Goal: Information Seeking & Learning: Learn about a topic

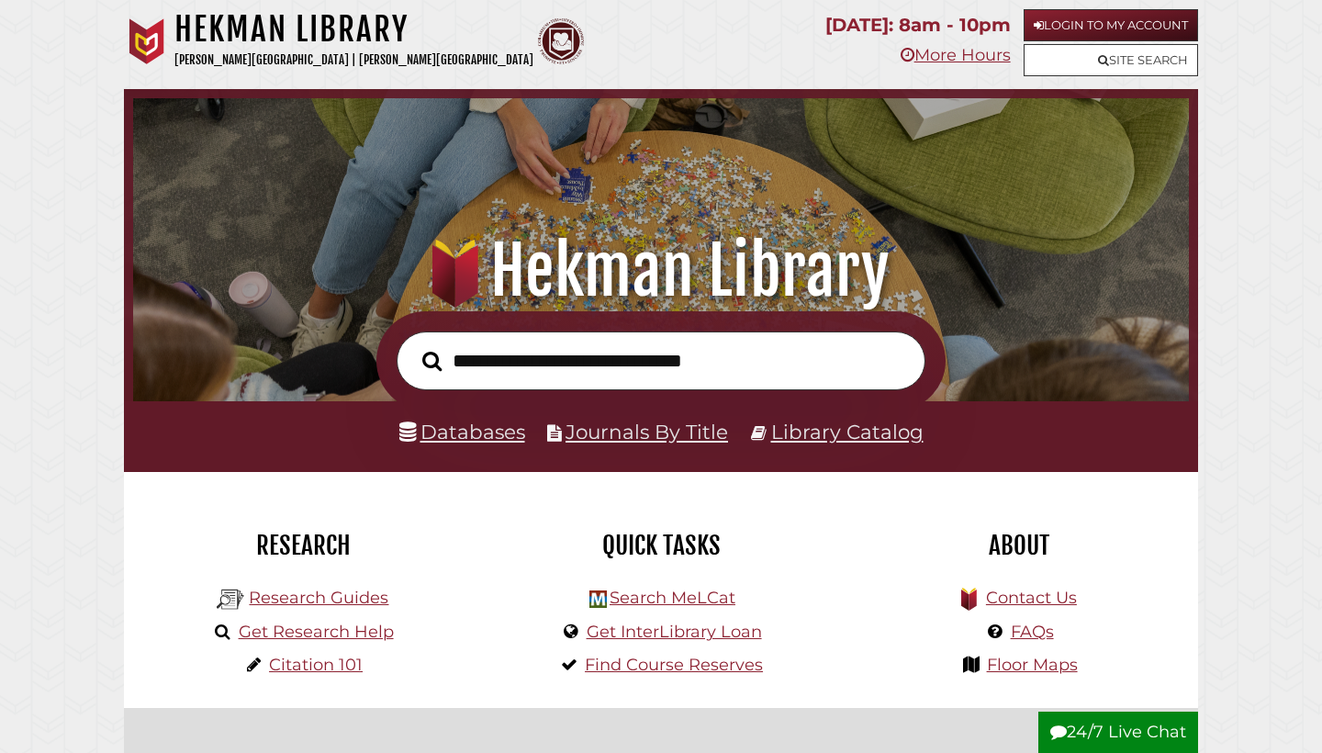
scroll to position [349, 1047]
click at [1102, 20] on link "Login to My Account" at bounding box center [1111, 25] width 174 height 32
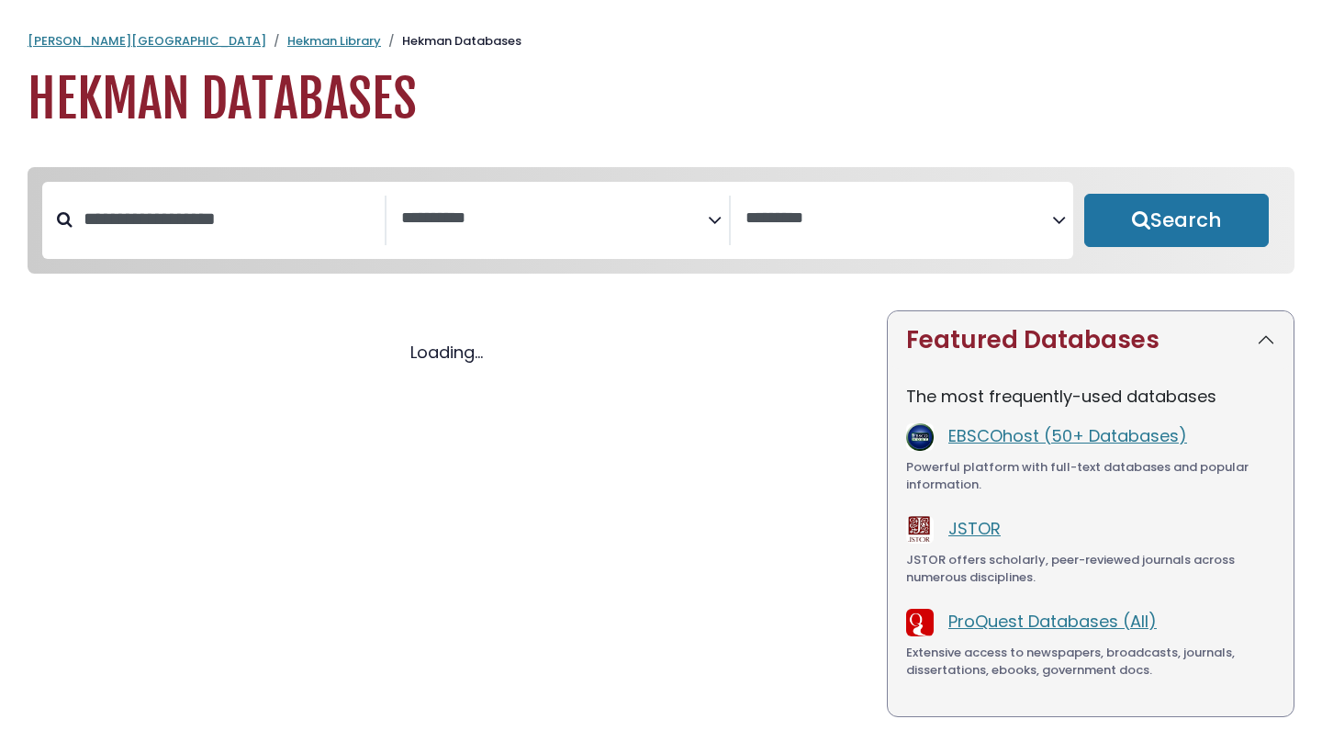
select select "Database Subject Filter"
select select "Database Vendors Filter"
select select "Database Subject Filter"
select select "Database Vendors Filter"
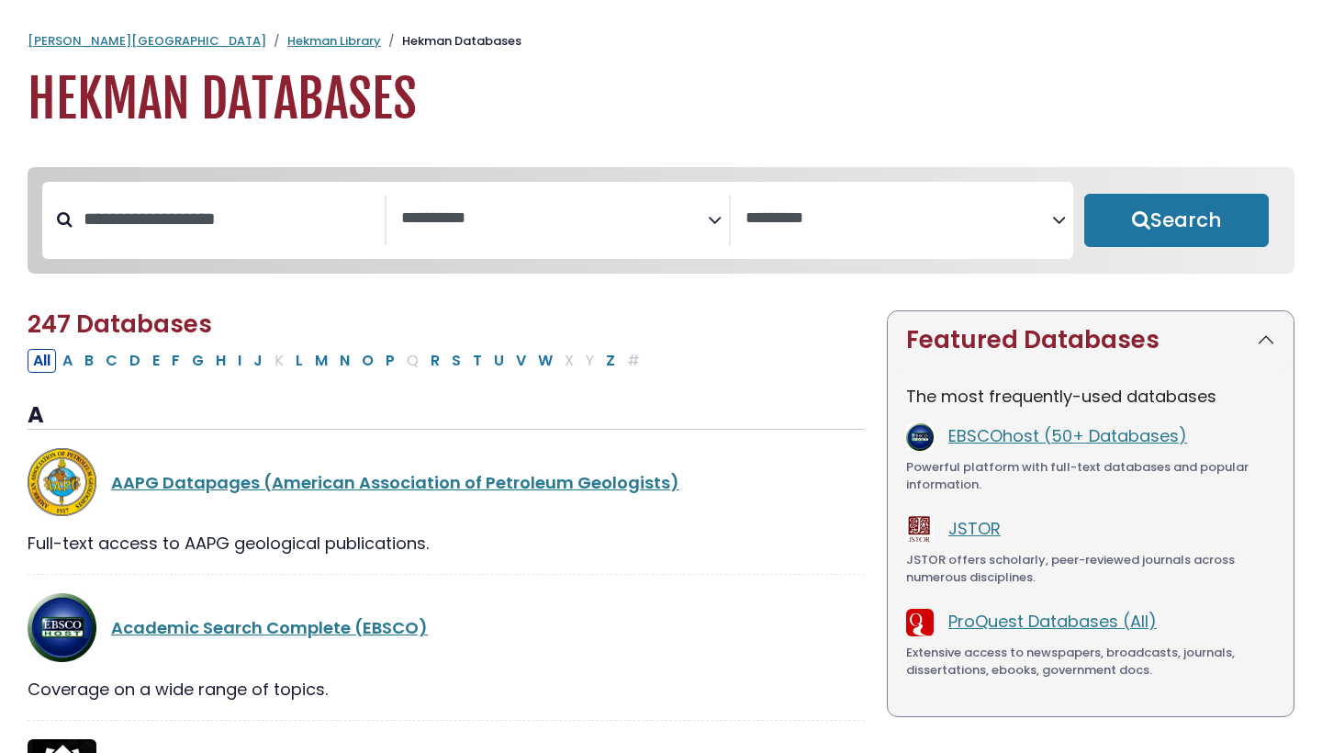
click at [677, 214] on textarea "Search" at bounding box center [554, 218] width 307 height 19
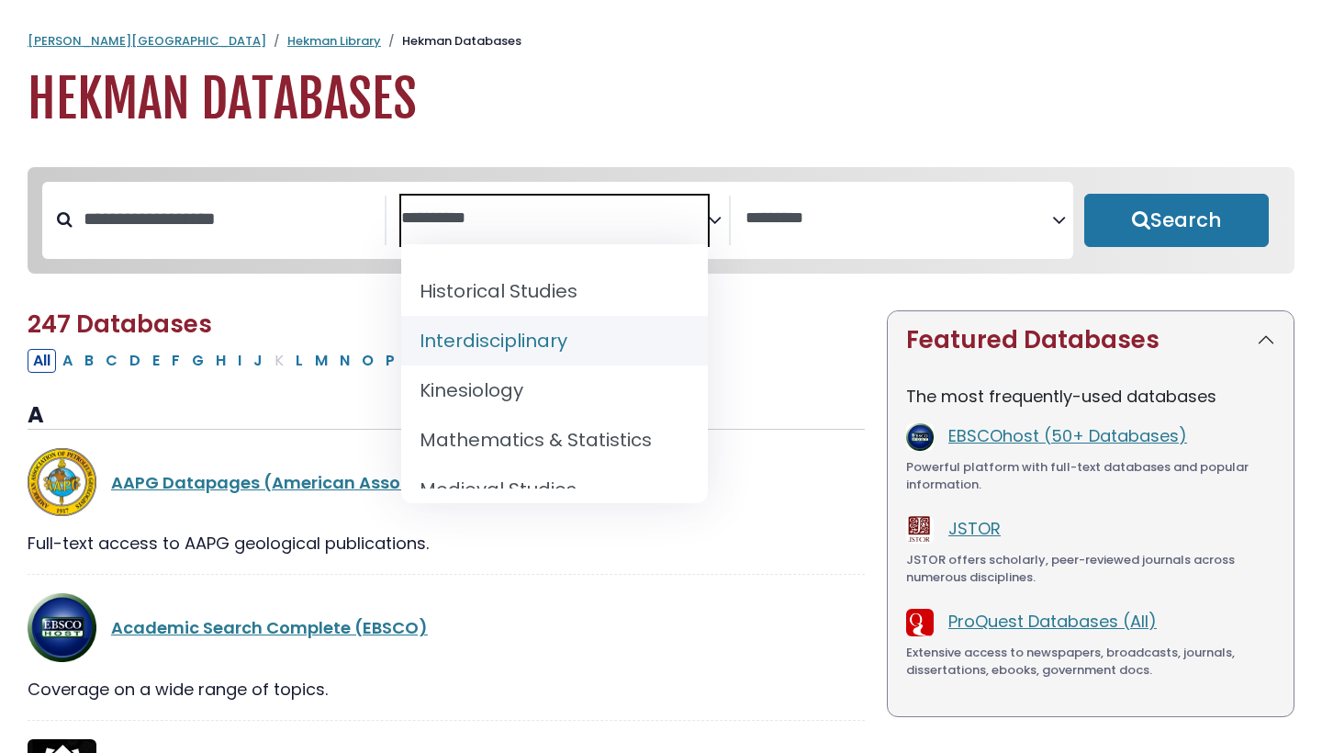
scroll to position [1203, 0]
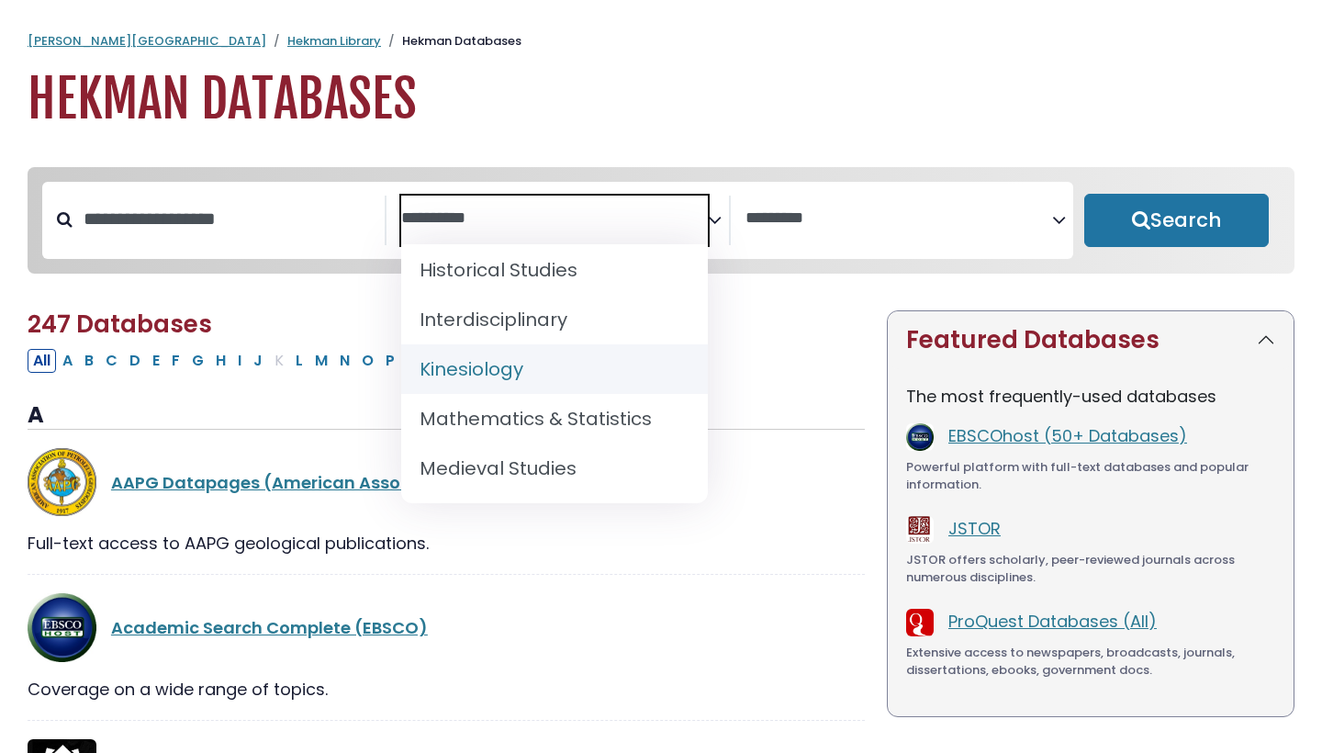
select select "*****"
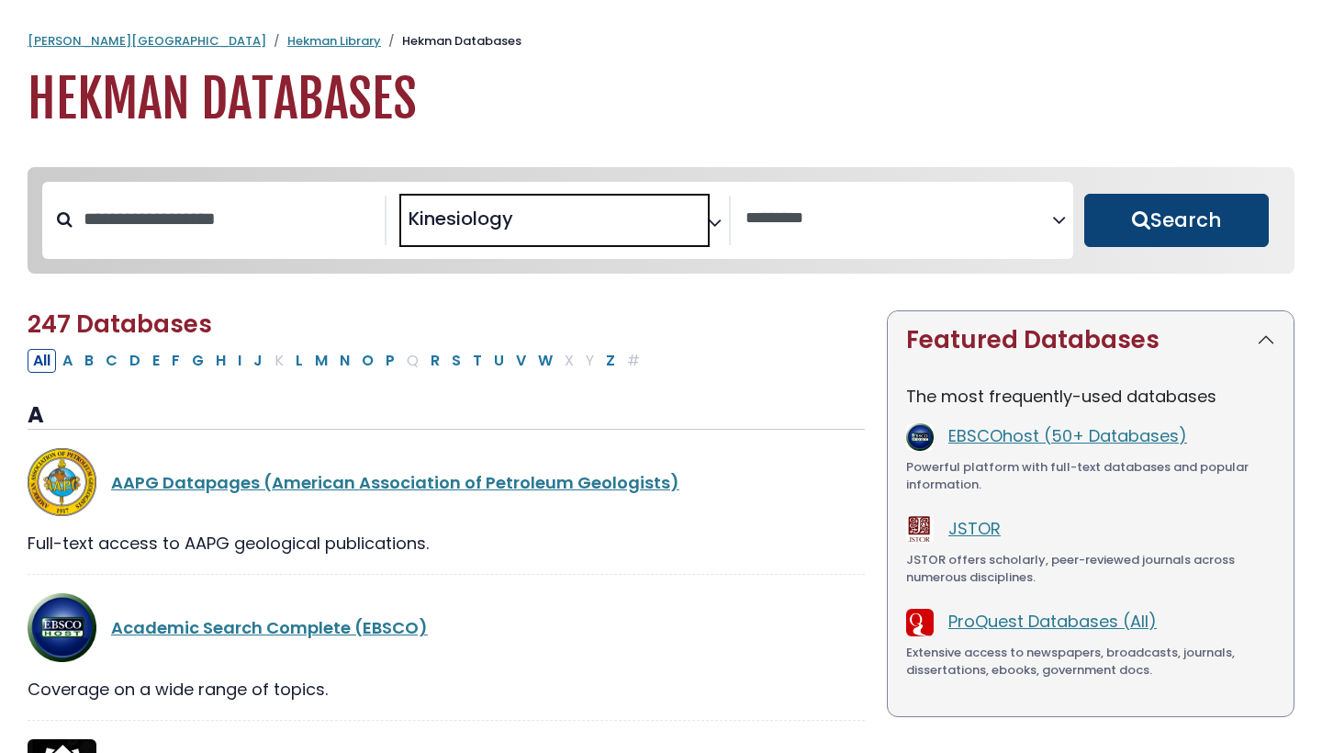
click at [1141, 215] on button "Search" at bounding box center [1176, 220] width 185 height 53
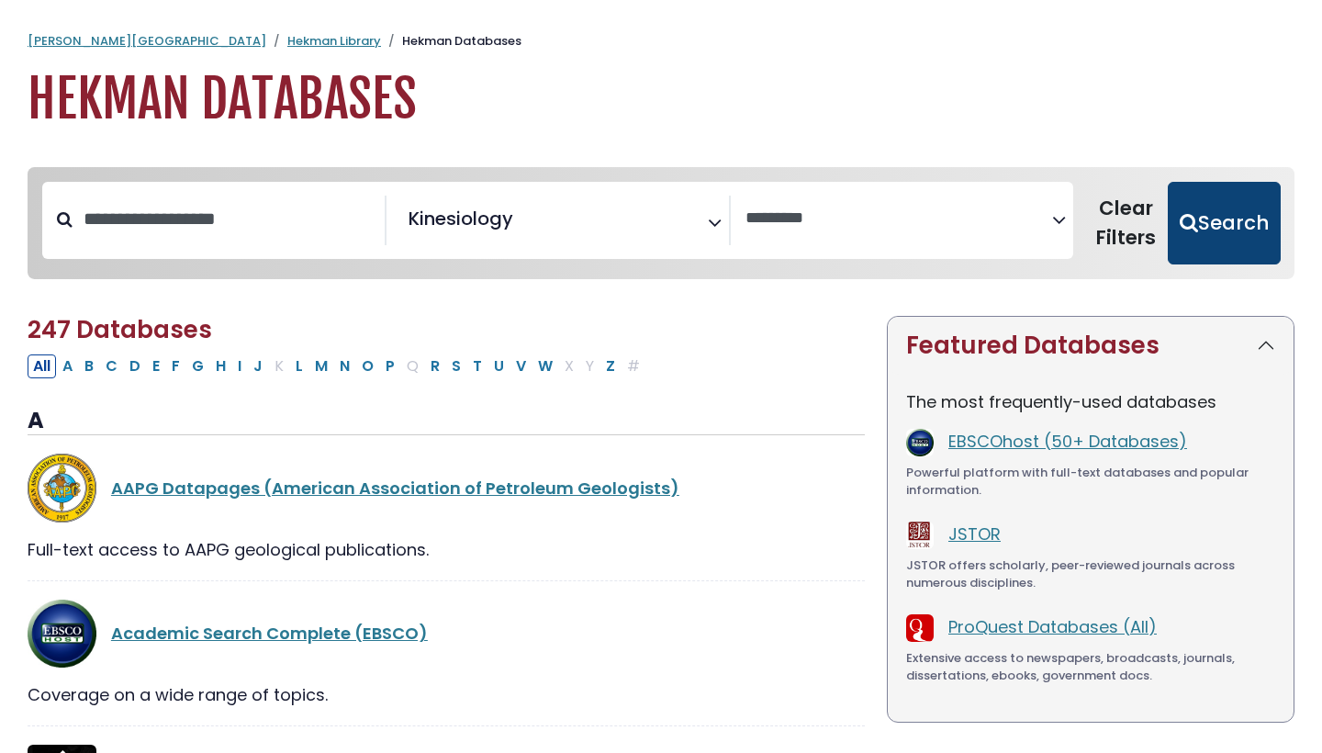
select select "Database Vendors Filter"
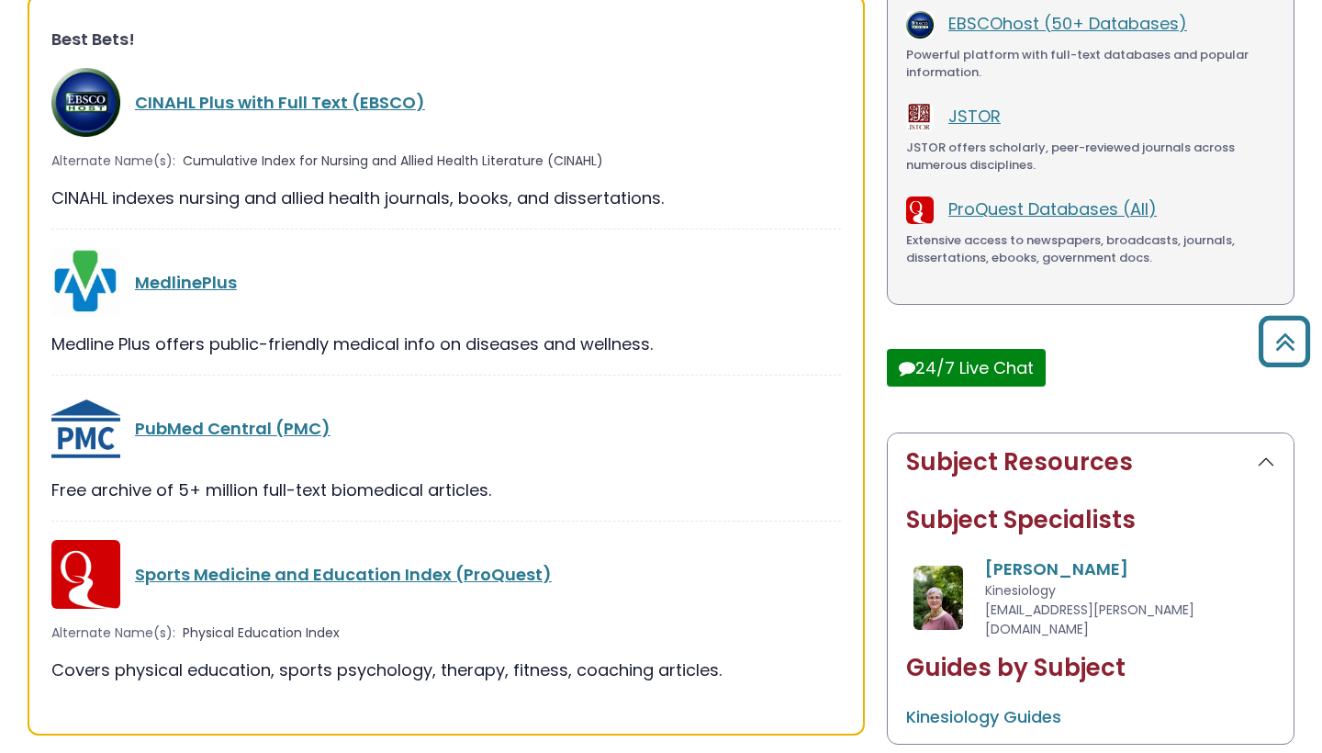
scroll to position [419, 0]
click at [282, 426] on link "PubMed Central (PMC)" at bounding box center [233, 427] width 196 height 23
click at [298, 426] on link "PubMed Central (PMC)" at bounding box center [233, 427] width 196 height 23
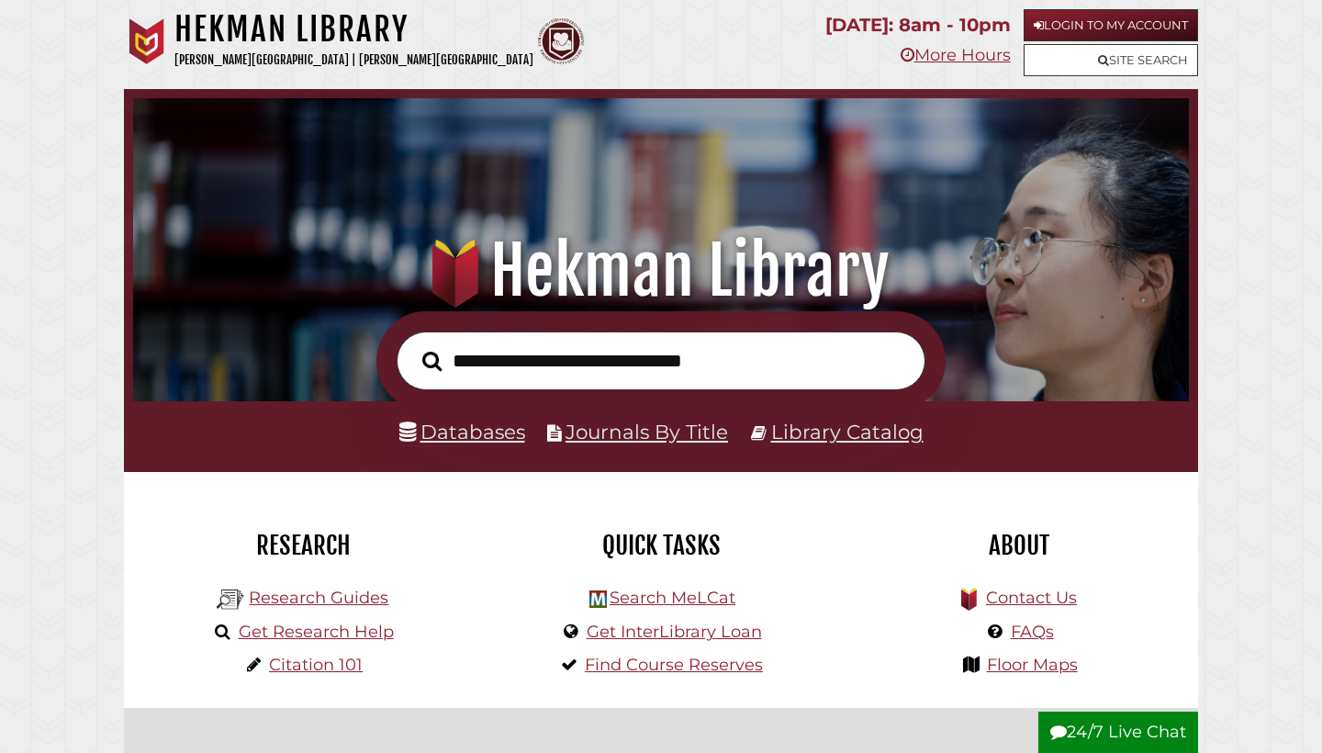
scroll to position [349, 1047]
click at [1080, 33] on link "Login to My Account" at bounding box center [1111, 25] width 174 height 32
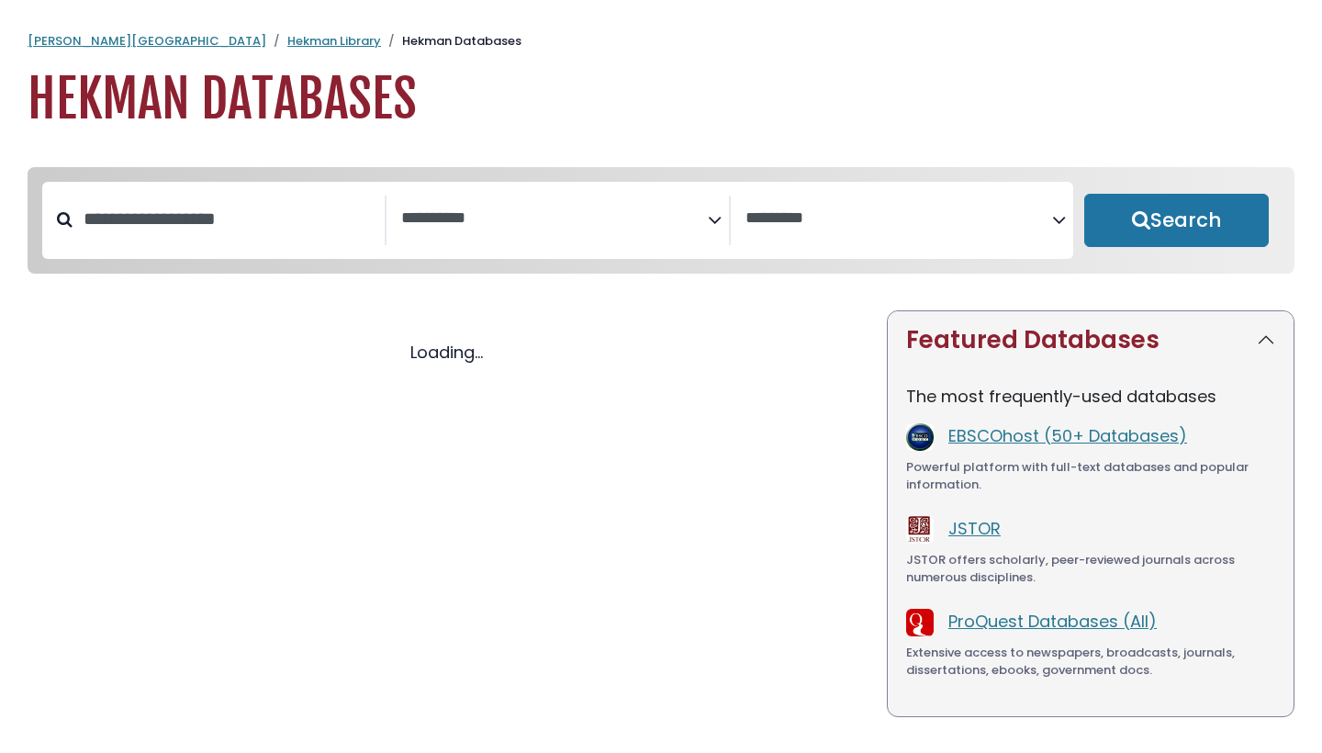
select select "Database Subject Filter"
select select "Database Vendors Filter"
select select "Database Subject Filter"
select select "Database Vendors Filter"
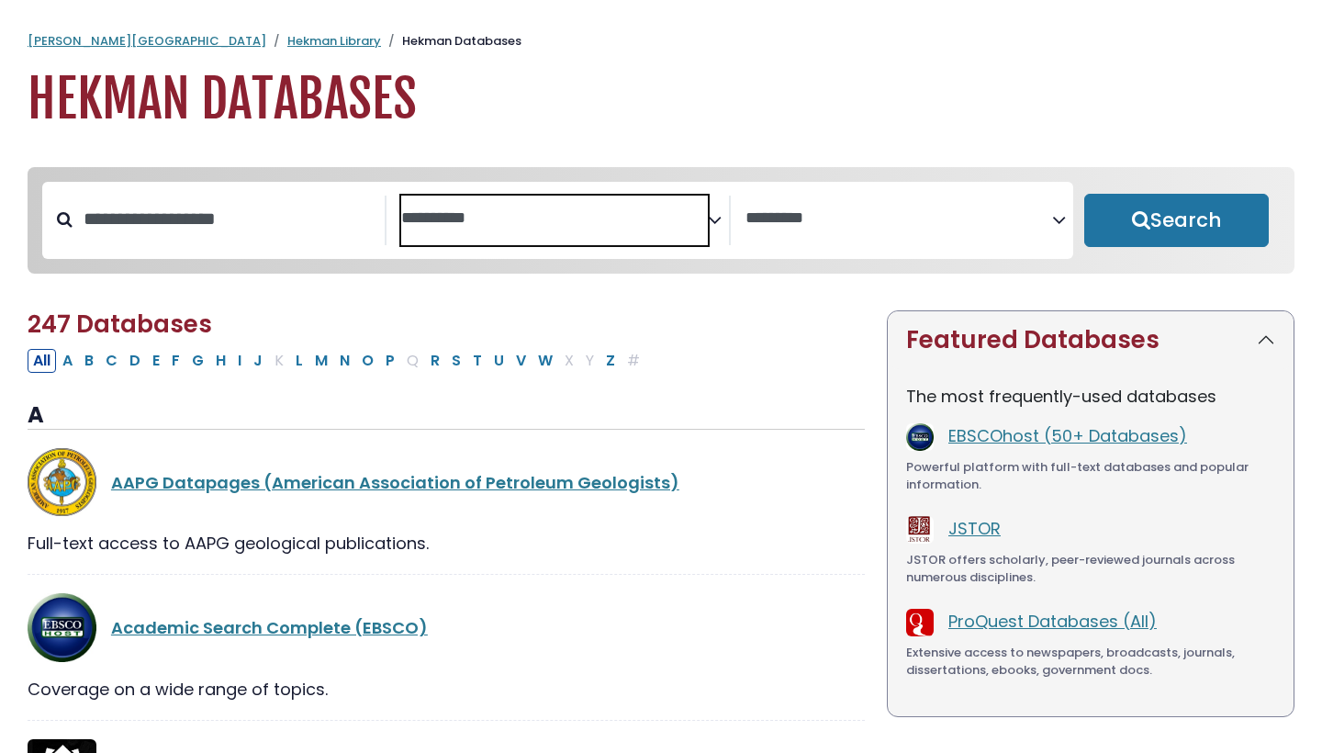
click at [472, 226] on textarea "Search" at bounding box center [554, 218] width 307 height 19
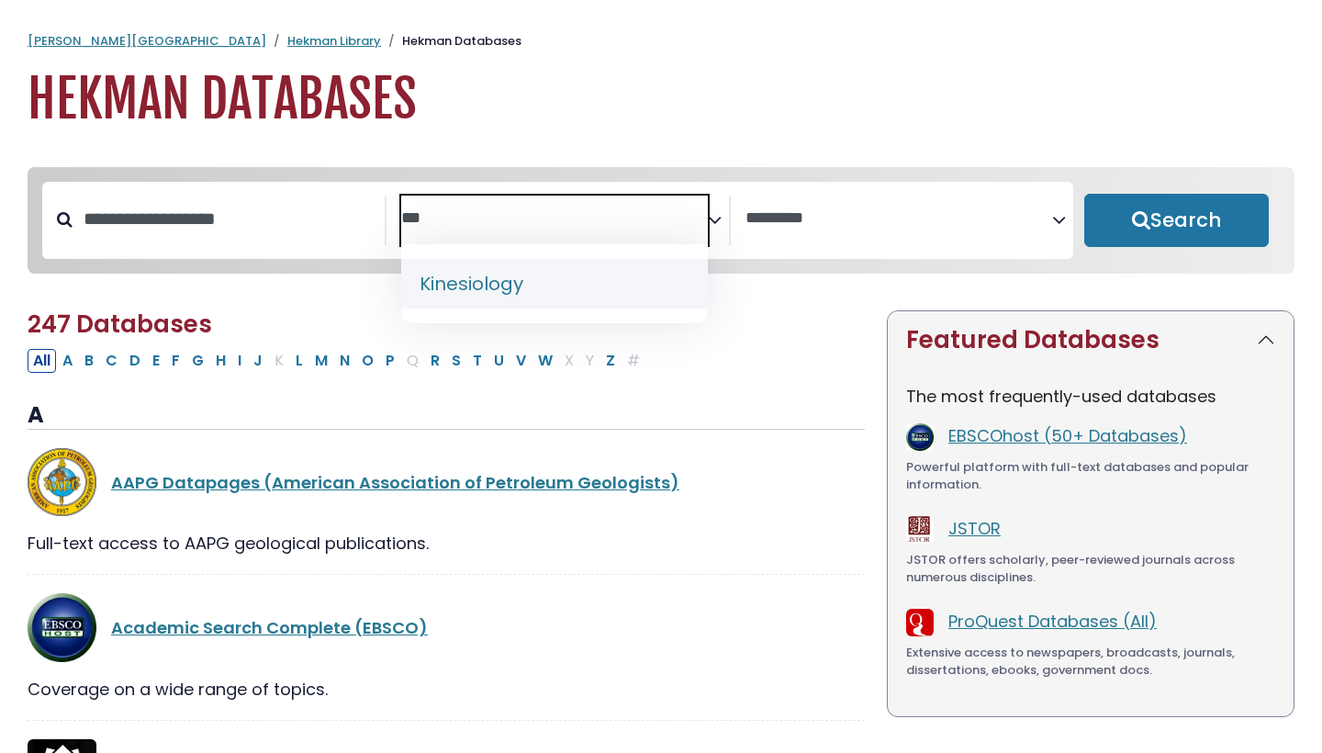
type textarea "***"
select select "*****"
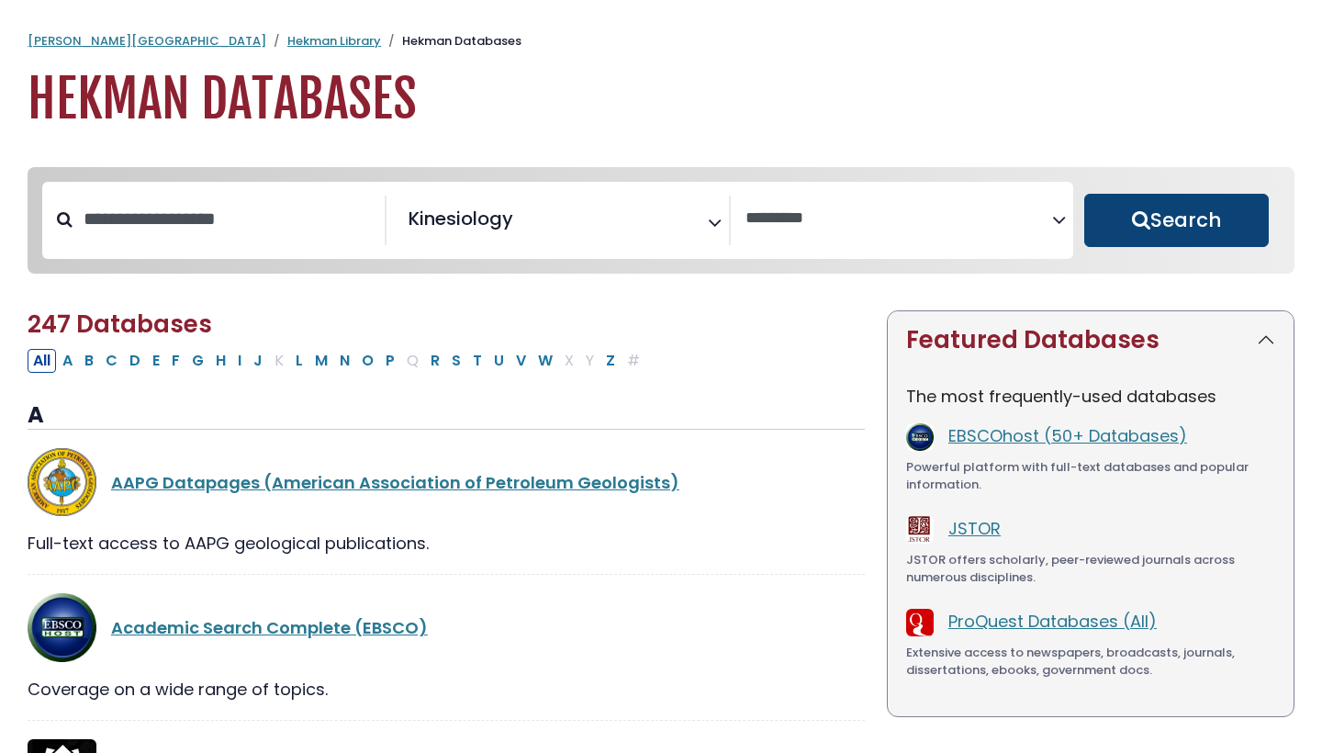
click at [1132, 232] on button "Search" at bounding box center [1176, 220] width 185 height 53
select select "Database Vendors Filter"
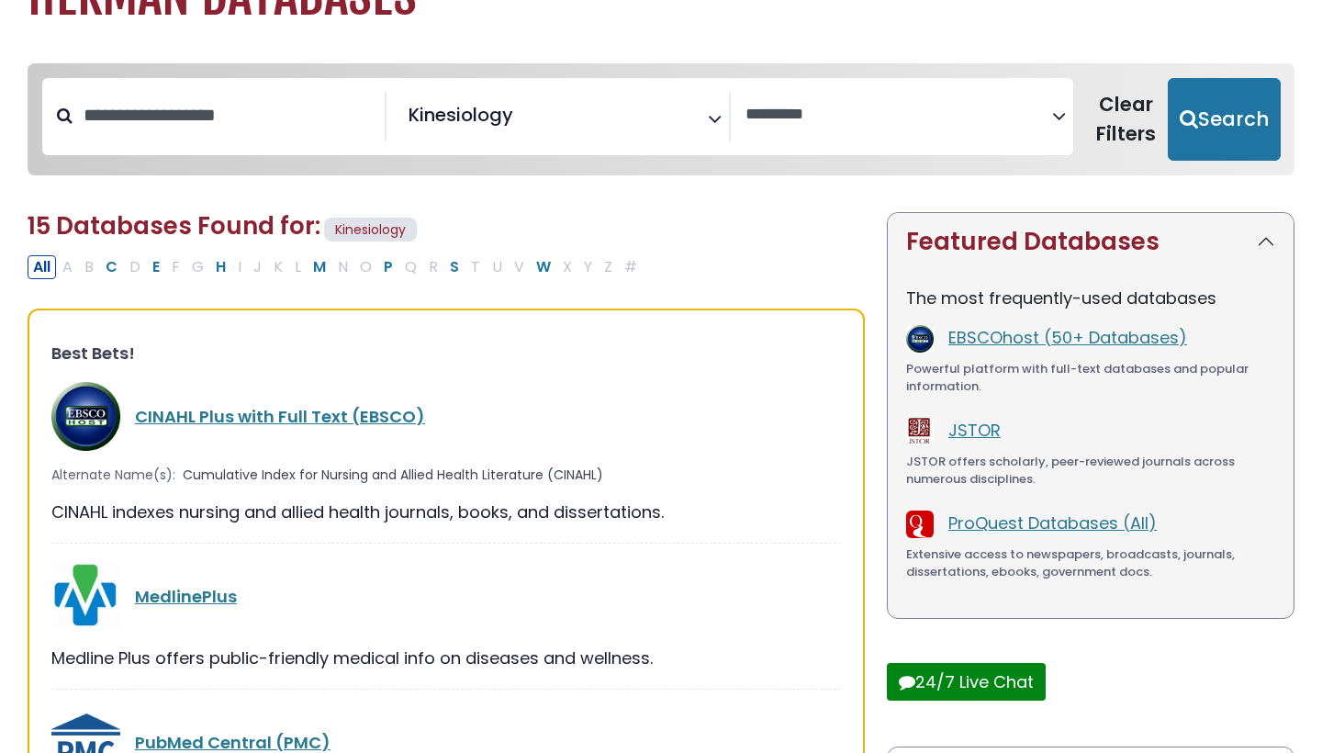
scroll to position [105, 0]
click at [344, 415] on link "CINAHL Plus with Full Text (EBSCO)" at bounding box center [280, 415] width 290 height 23
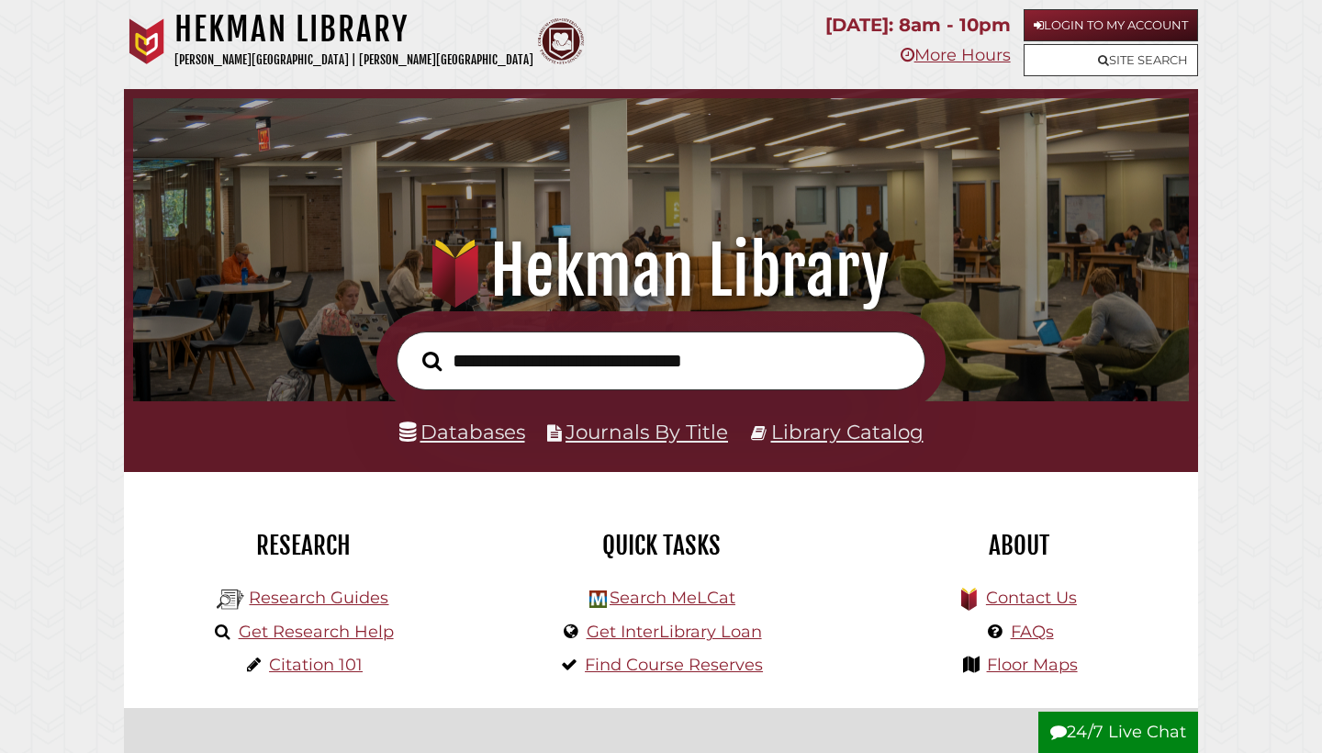
scroll to position [349, 1047]
click at [609, 381] on input "text" at bounding box center [661, 361] width 529 height 60
type input "**********"
click at [431, 360] on button "Search" at bounding box center [432, 361] width 38 height 30
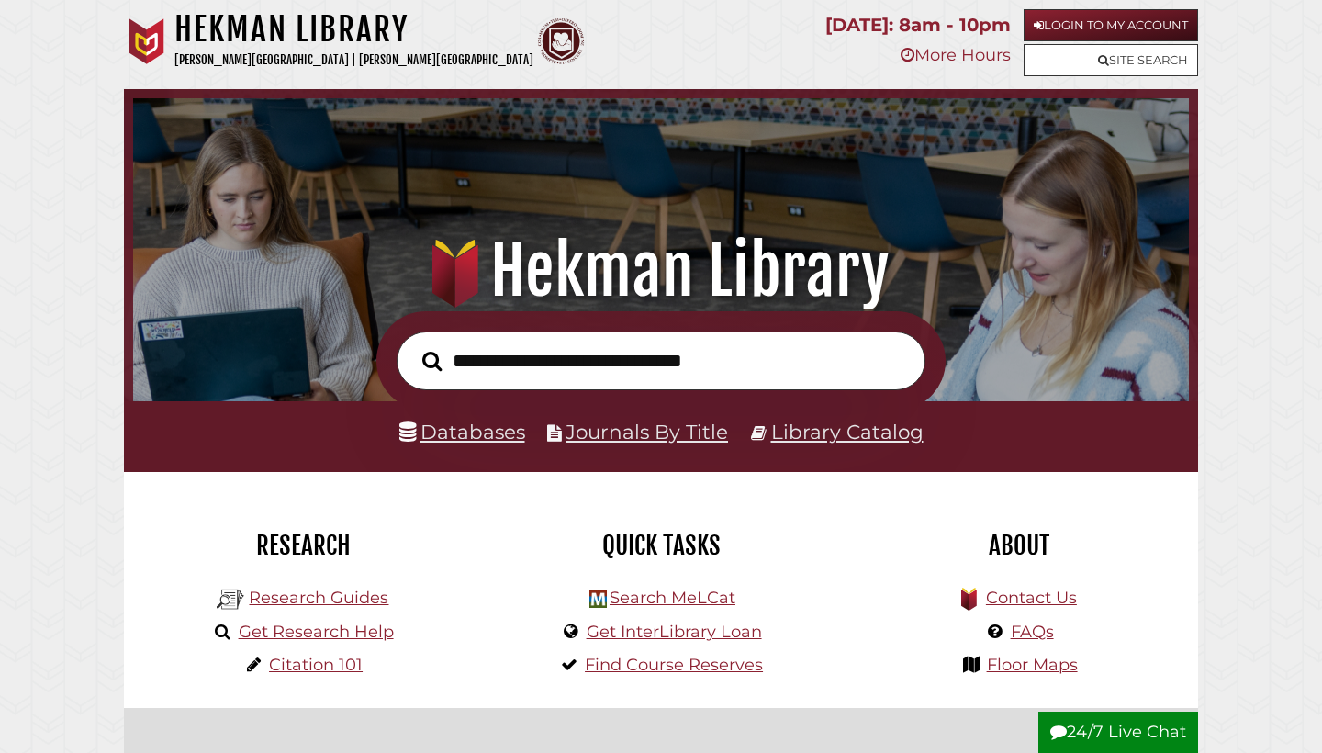
scroll to position [349, 1047]
